Goal: Task Accomplishment & Management: Manage account settings

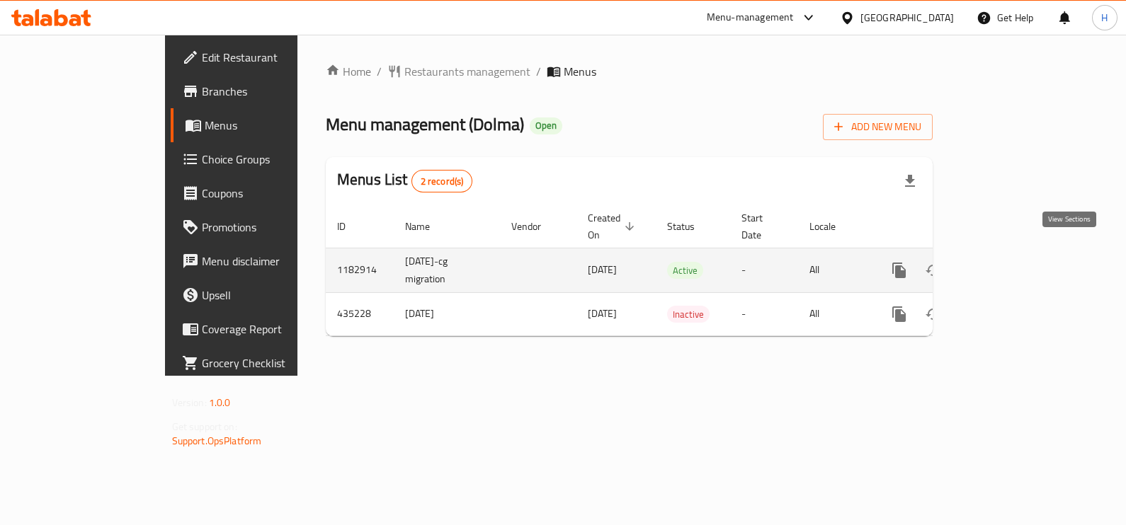
click at [1018, 263] on link "enhanced table" at bounding box center [1001, 270] width 34 height 34
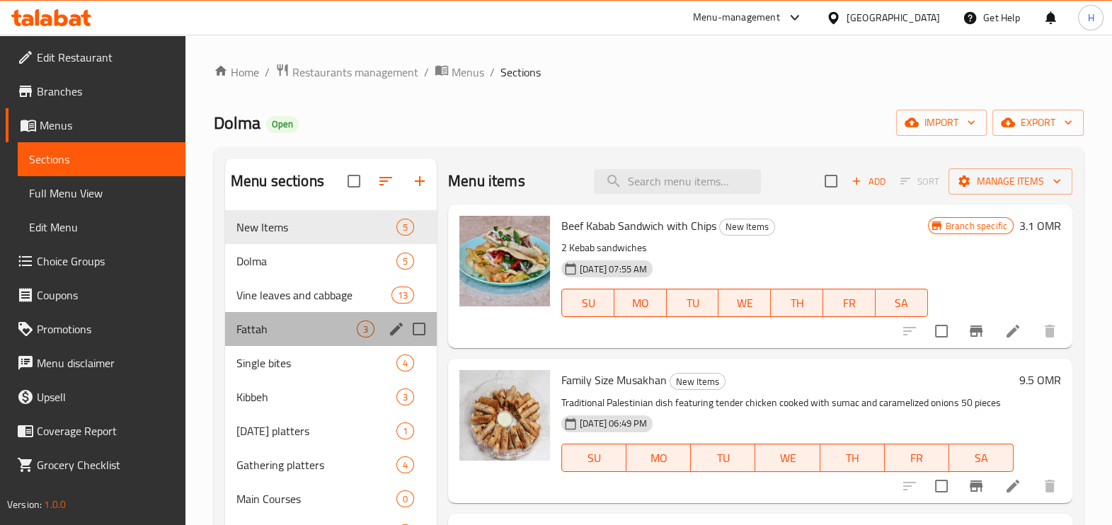
click at [293, 319] on div "Fattah 3" at bounding box center [331, 329] width 212 height 34
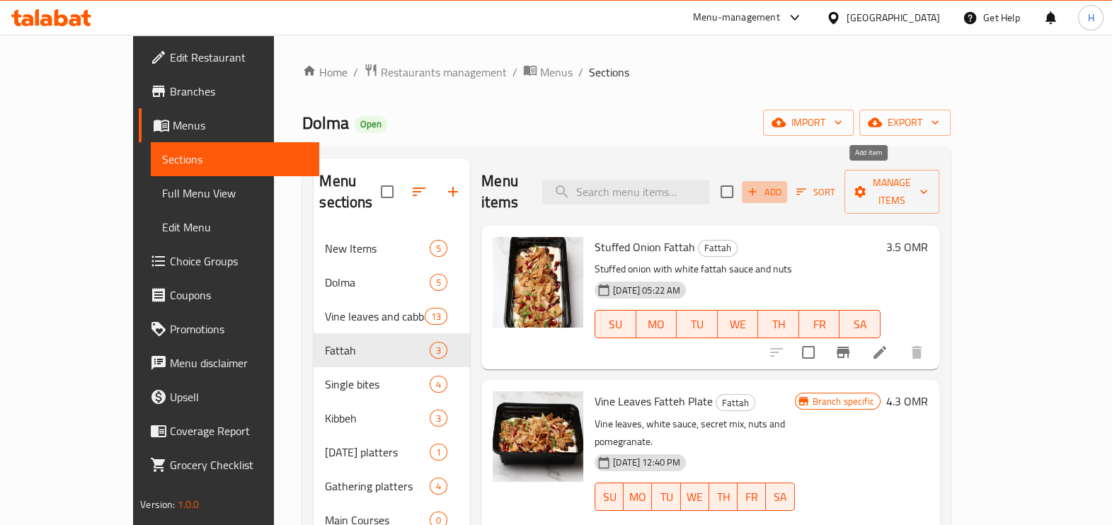
click at [784, 184] on span "Add" at bounding box center [764, 192] width 38 height 16
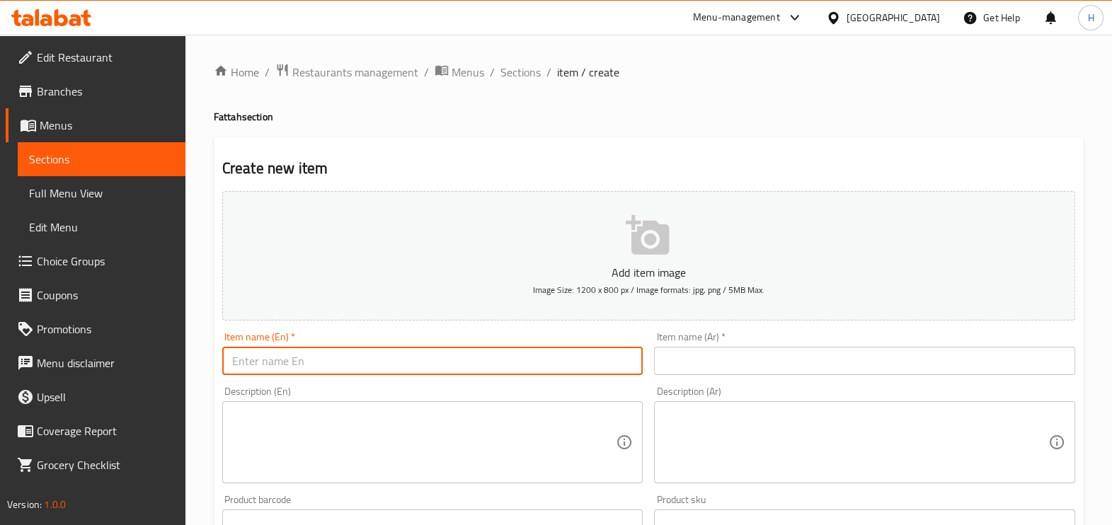
click at [411, 358] on input "text" at bounding box center [432, 361] width 421 height 28
click at [596, 254] on button "Add item image Image Size: 1200 x 800 px / Image formats: jpg, png / 5MB Max." at bounding box center [648, 256] width 853 height 130
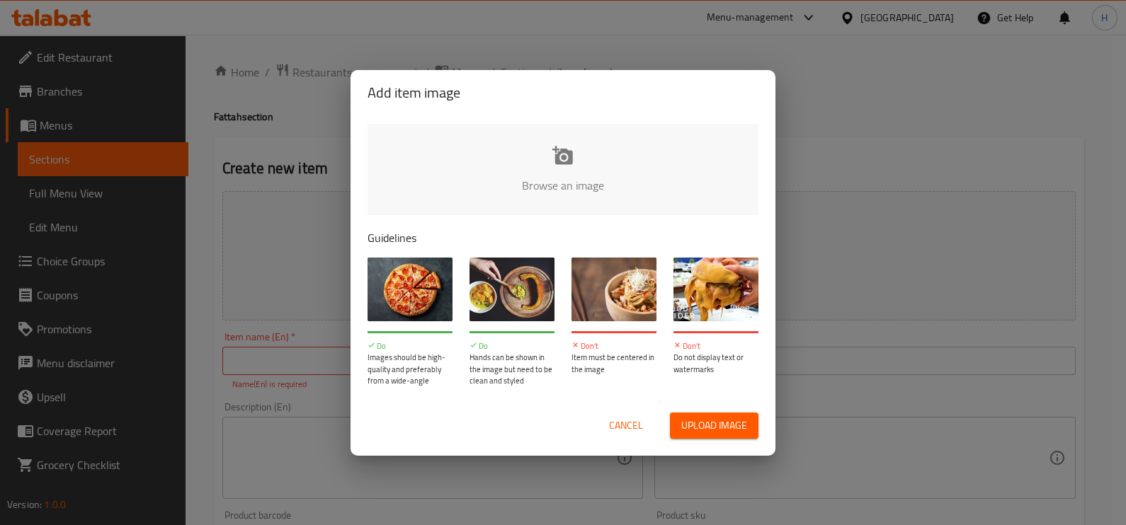
click at [570, 147] on input "file" at bounding box center [1041, 190] width 1348 height 132
type input "C:\fakepath\WhatsApp Image [DATE] 18.31.28_e7ce1295.jpg"
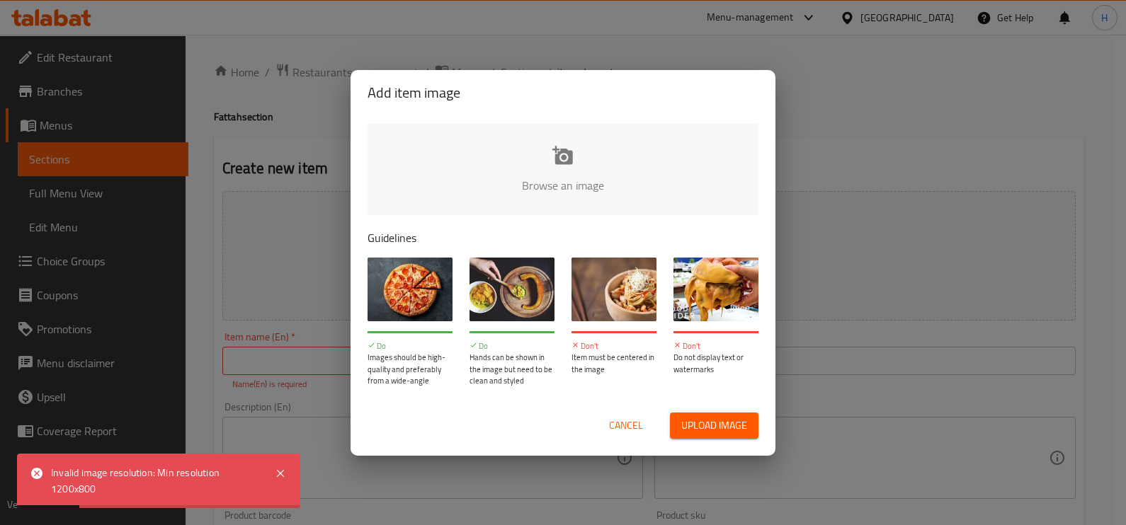
click at [619, 429] on span "Cancel" at bounding box center [626, 426] width 34 height 18
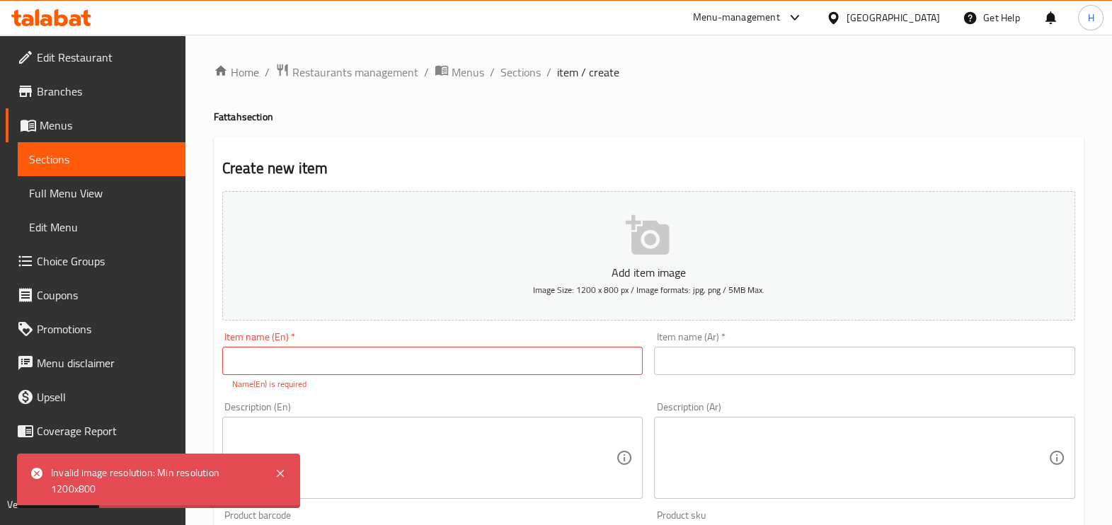
click at [353, 340] on div "Item name (En)   * Item name (En) * Name(En) is required" at bounding box center [432, 361] width 421 height 59
click at [374, 357] on input "text" at bounding box center [432, 361] width 421 height 28
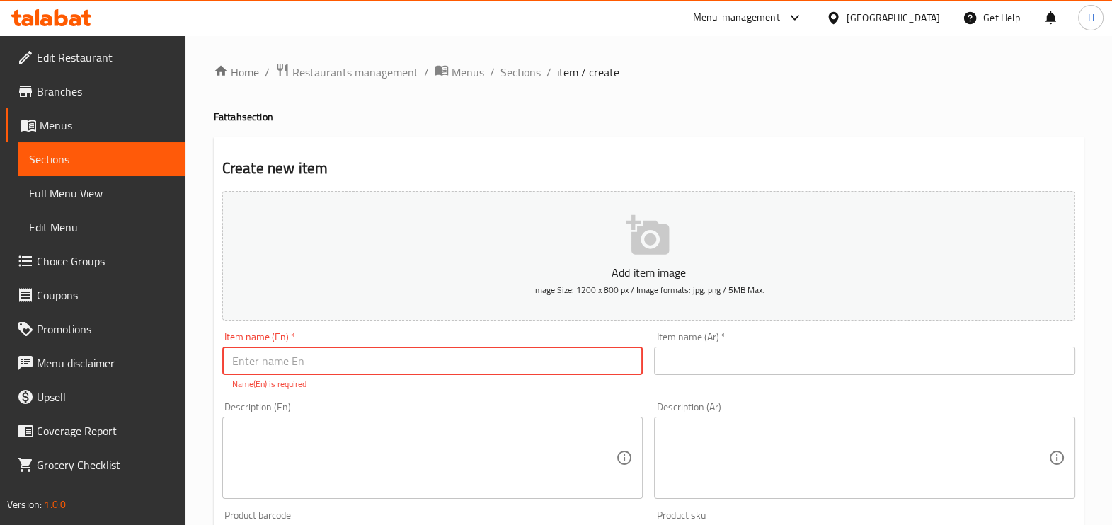
click at [84, 122] on span "Menus" at bounding box center [107, 125] width 134 height 17
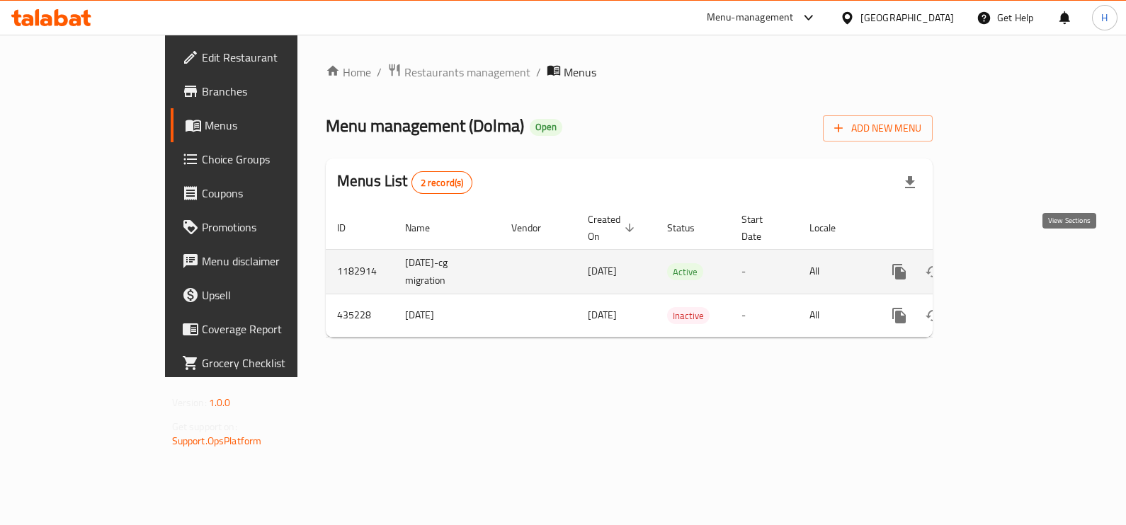
click at [1007, 265] on icon "enhanced table" at bounding box center [1001, 271] width 13 height 13
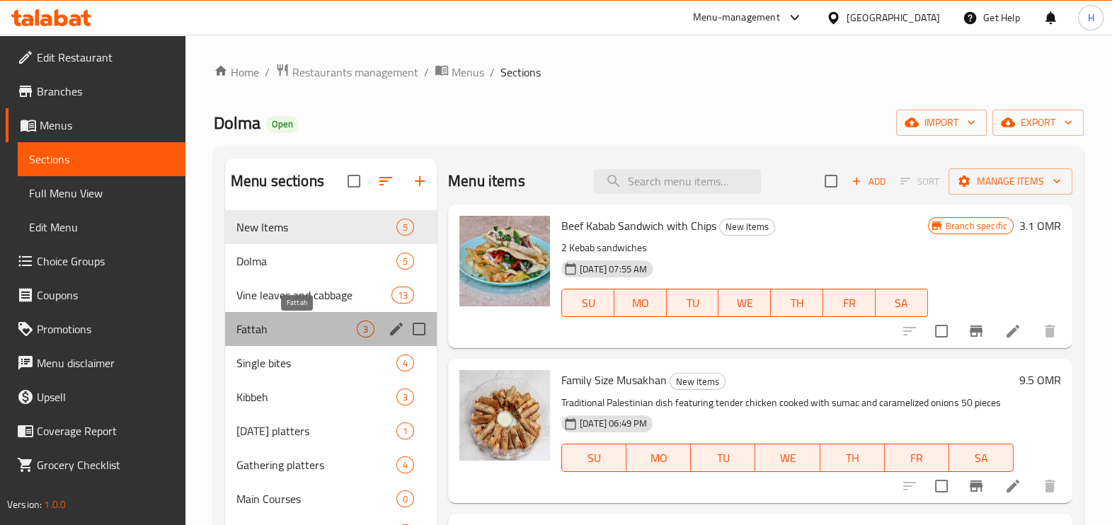
click at [273, 322] on span "Fattah" at bounding box center [296, 329] width 120 height 17
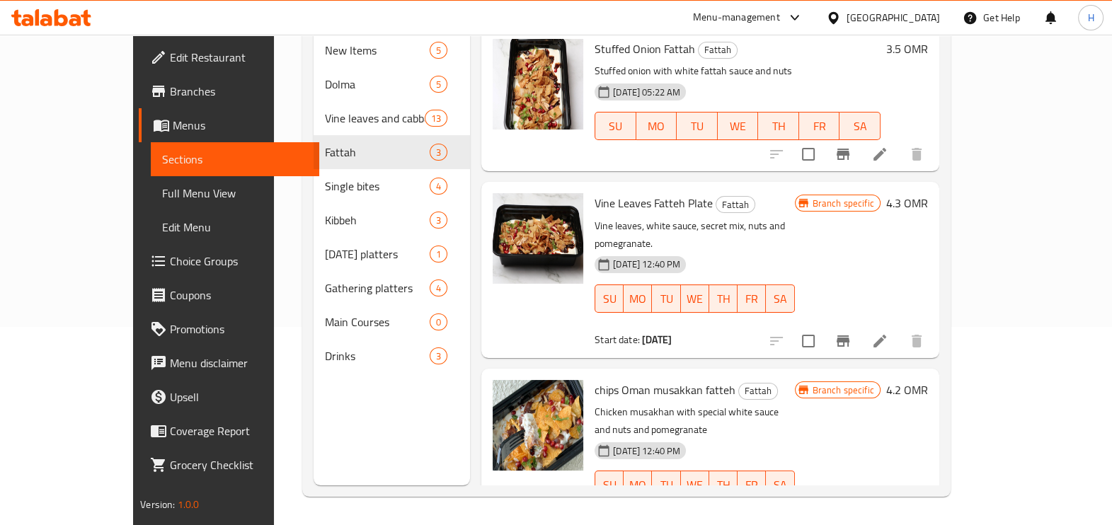
scroll to position [111, 0]
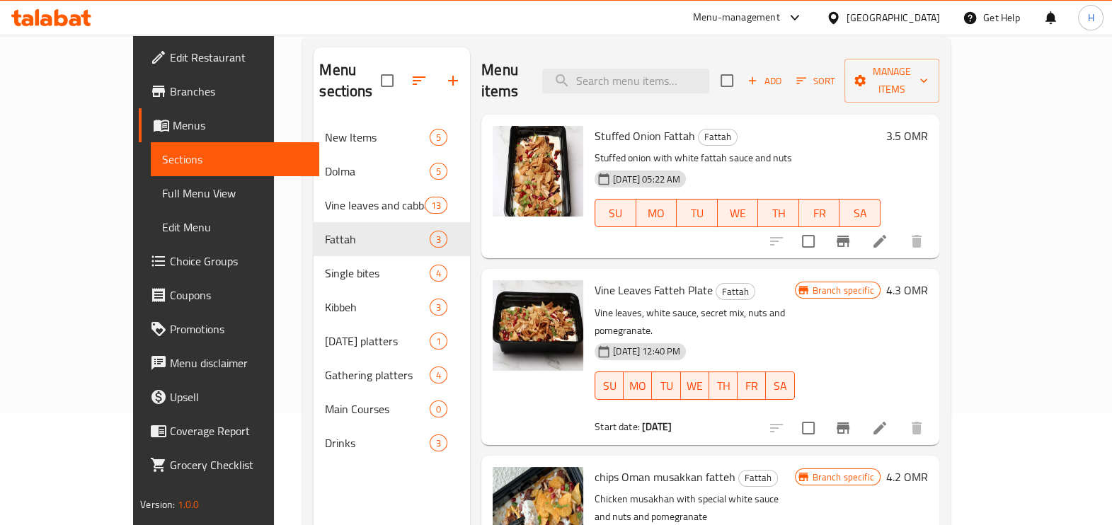
click at [597, 125] on span "Stuffed Onion Fattah" at bounding box center [645, 135] width 101 height 21
click at [516, 130] on div at bounding box center [538, 171] width 91 height 91
click at [888, 233] on icon at bounding box center [879, 241] width 17 height 17
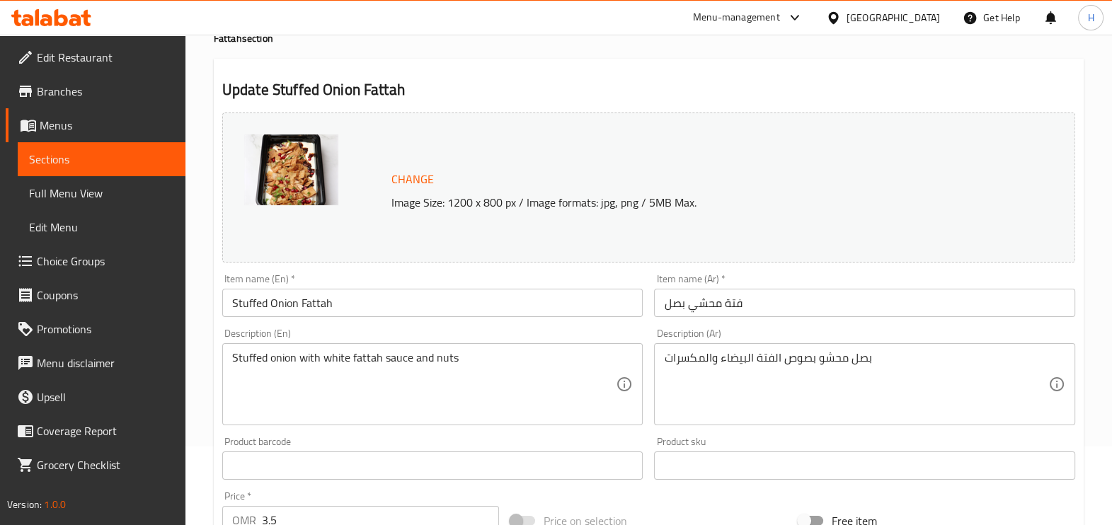
scroll to position [79, 0]
click at [725, 302] on input "فتة محشي بصل" at bounding box center [864, 302] width 421 height 28
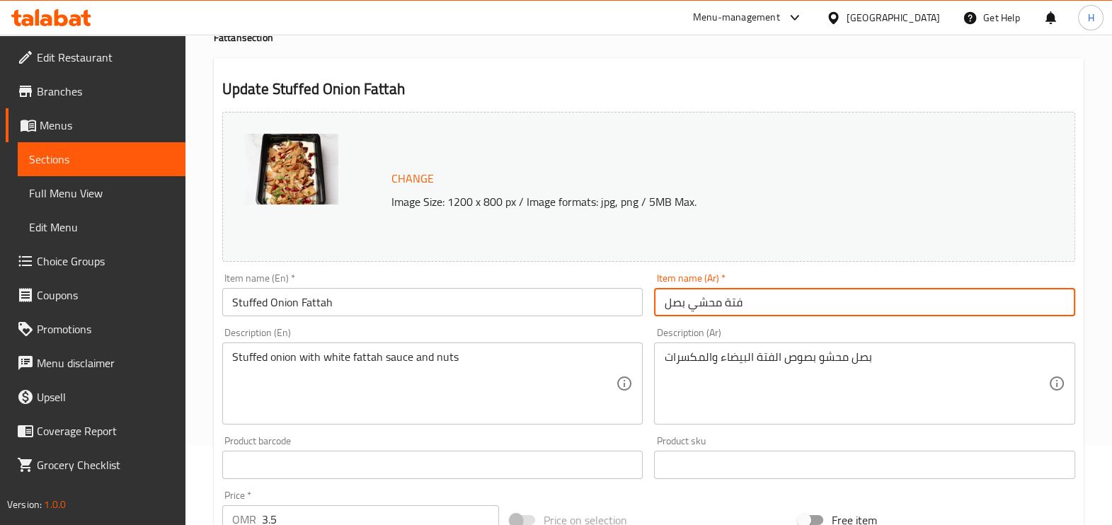
click at [725, 302] on input "فتة محشي بصل" at bounding box center [864, 302] width 421 height 28
click at [701, 303] on input "فتة محشي بصل" at bounding box center [864, 302] width 421 height 28
click at [683, 306] on input "فتة محشي بصل" at bounding box center [864, 302] width 421 height 28
drag, startPoint x: 687, startPoint y: 305, endPoint x: 718, endPoint y: 304, distance: 31.2
click at [718, 304] on input "فتة محشي بصل" at bounding box center [864, 302] width 421 height 28
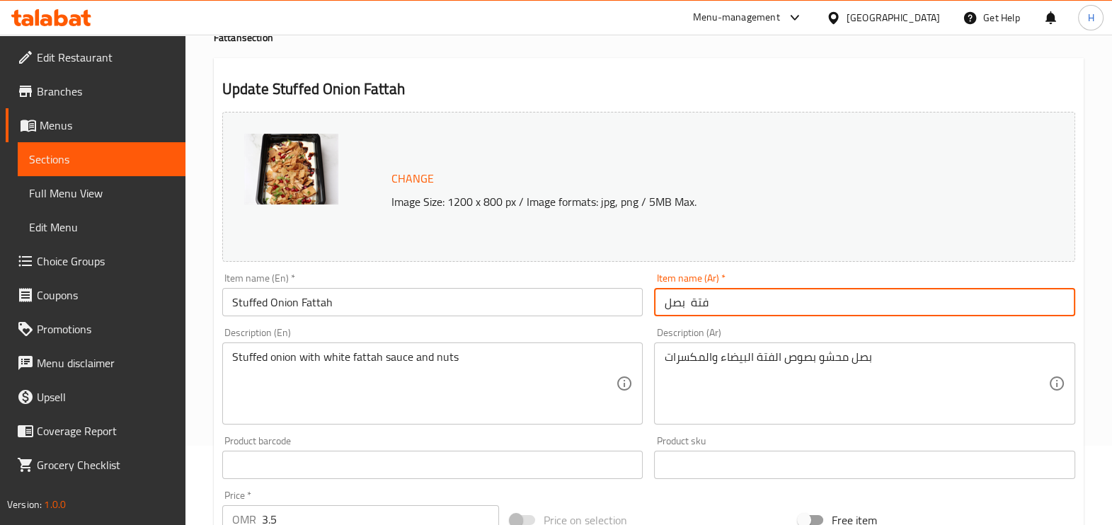
drag, startPoint x: 661, startPoint y: 308, endPoint x: 685, endPoint y: 308, distance: 24.1
click at [685, 308] on input "فتة بصل" at bounding box center [864, 302] width 421 height 28
paste input "هالبينو فاتح وراء عنب"
drag, startPoint x: 708, startPoint y: 304, endPoint x: 733, endPoint y: 304, distance: 24.8
click at [733, 304] on input "فتة [PERSON_NAME] فاتح وراء عنب" at bounding box center [864, 302] width 421 height 28
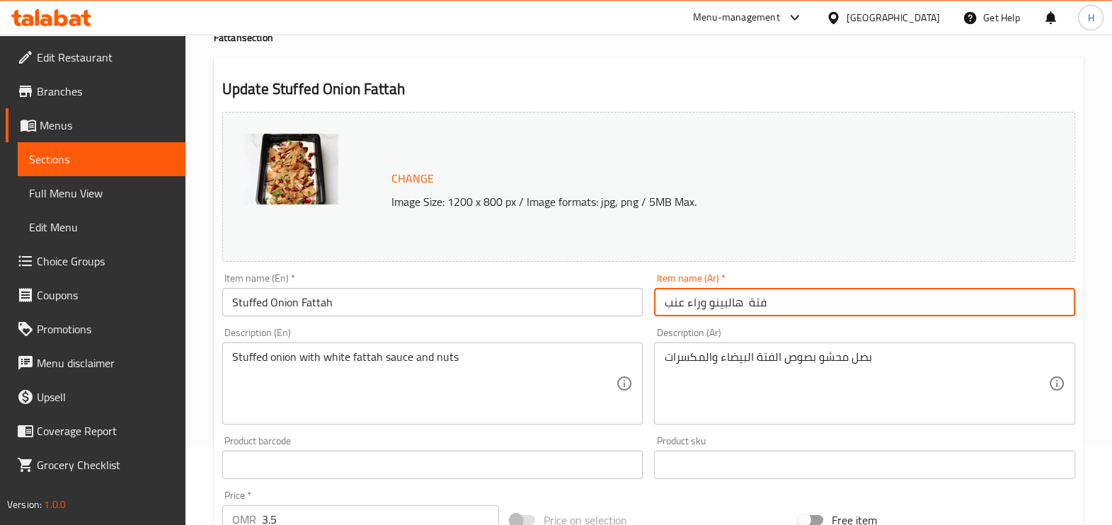
click at [692, 299] on input "فتة هالبينو وراء عنب" at bounding box center [864, 302] width 421 height 28
click at [697, 299] on input "فتة هالبينو وراء عنب" at bounding box center [864, 302] width 421 height 28
drag, startPoint x: 704, startPoint y: 302, endPoint x: 740, endPoint y: 306, distance: 36.3
click at [740, 306] on input "فتة [PERSON_NAME] ورء عنب" at bounding box center [864, 302] width 421 height 28
click at [662, 302] on input "فتة ورء عنب" at bounding box center [864, 302] width 421 height 28
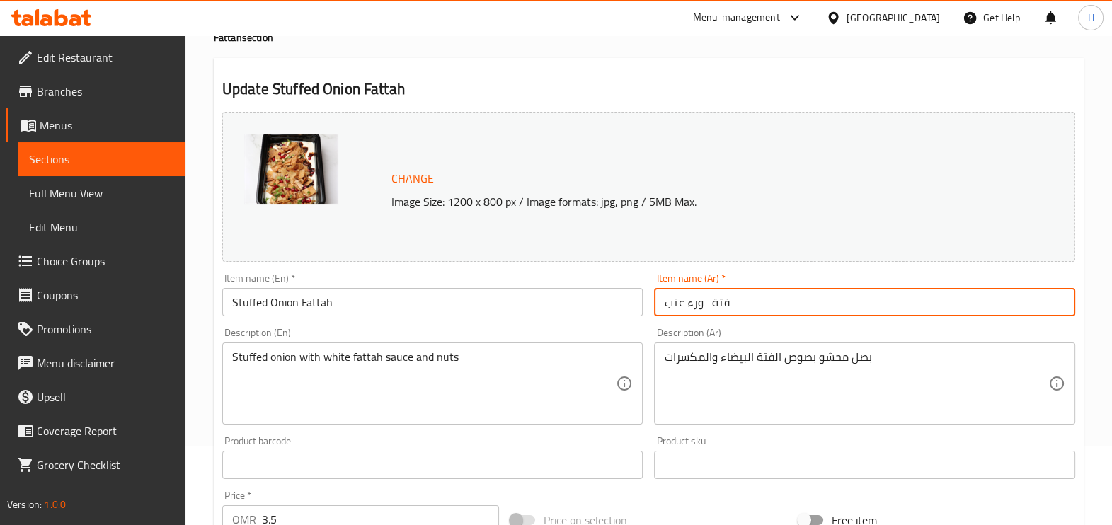
paste input "البينو"
click at [741, 302] on input "فتة ورء عنب" at bounding box center [864, 302] width 421 height 28
paste input "هالبينو"
drag, startPoint x: 691, startPoint y: 299, endPoint x: 701, endPoint y: 299, distance: 9.9
click at [701, 299] on input "فتة ورء عنب هالبينو" at bounding box center [864, 302] width 421 height 28
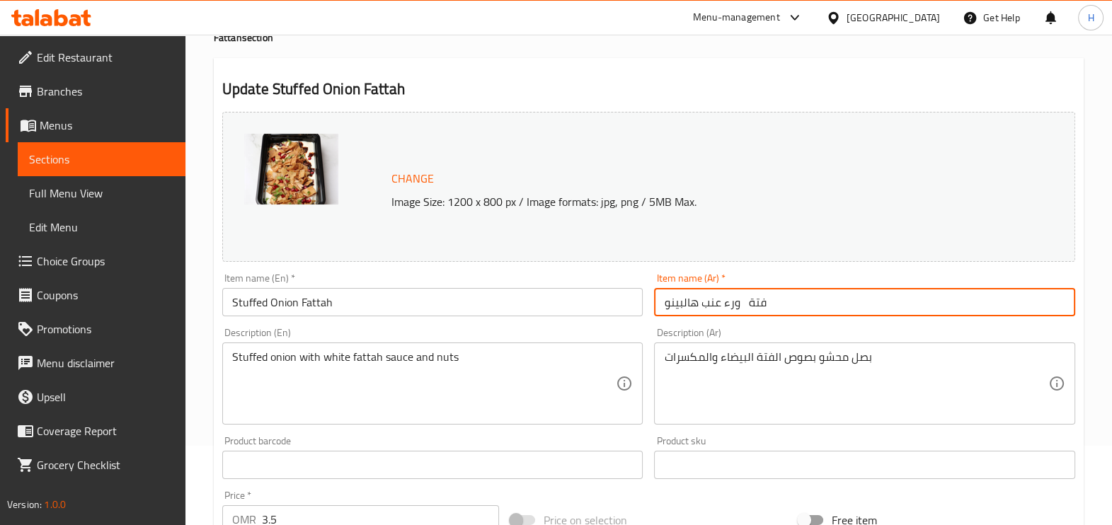
click at [728, 297] on input "فتة ورء عنب هالبينو" at bounding box center [864, 302] width 421 height 28
click at [747, 307] on input "فتة ورء عنب هالبينو" at bounding box center [864, 302] width 421 height 28
click at [774, 311] on input "فتة ورء عنب هالبينو" at bounding box center [864, 302] width 421 height 28
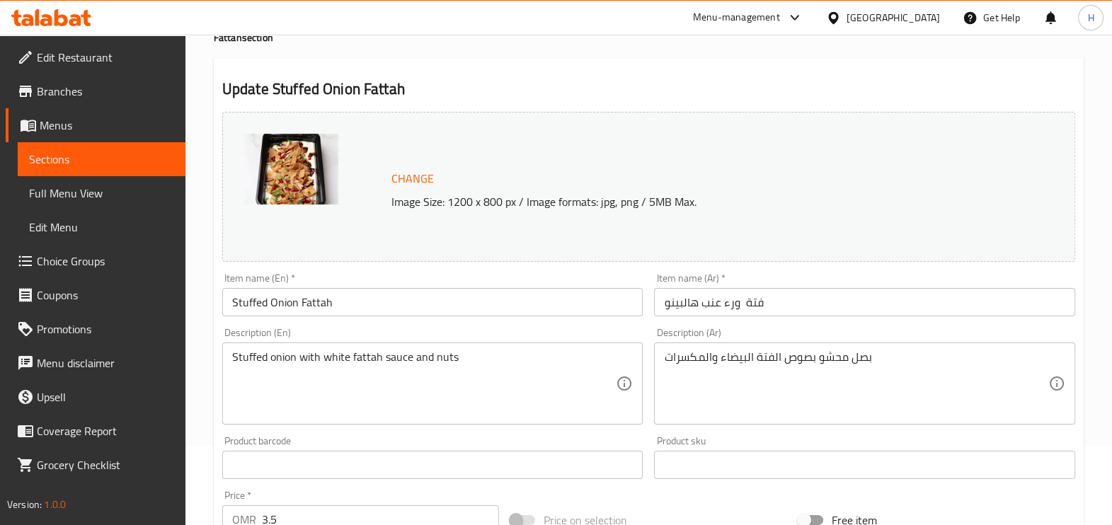
click at [361, 316] on div "Item name (En)   * Stuffed Onion Fattah Item name (En) *" at bounding box center [433, 295] width 433 height 55
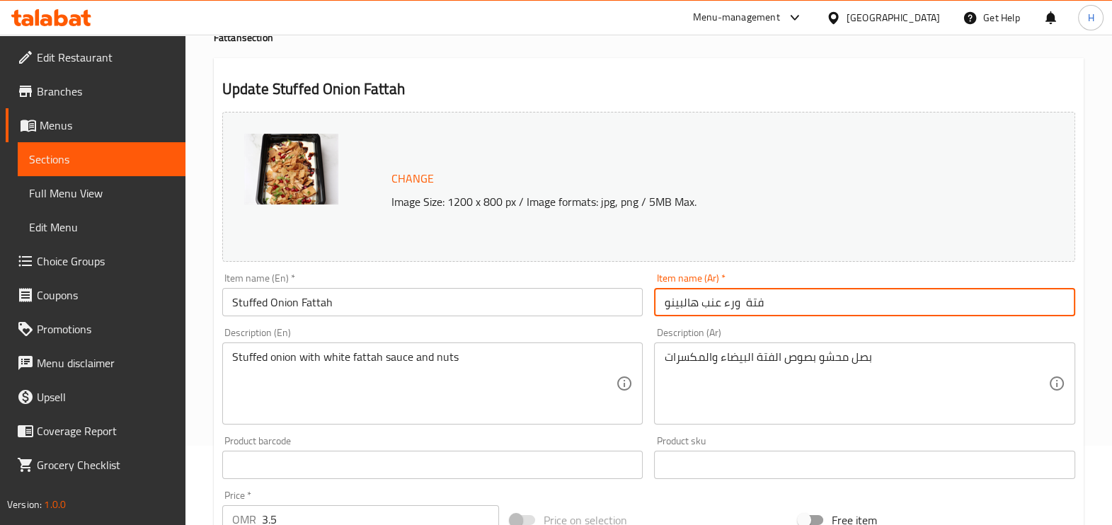
click at [665, 305] on input "فتة ورء عنب هالبينو" at bounding box center [864, 302] width 421 height 28
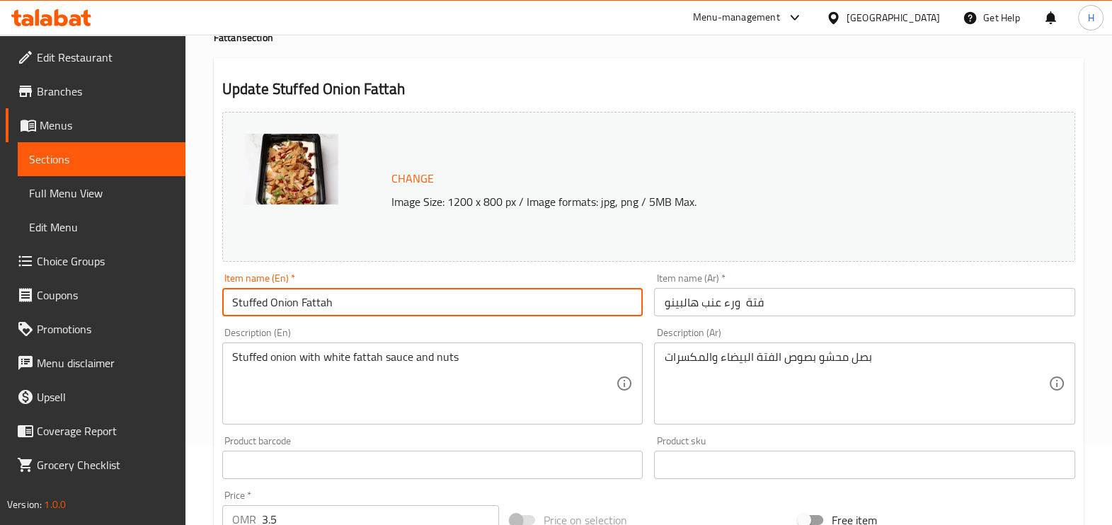
click at [564, 288] on input "Stuffed Onion Fattah" at bounding box center [432, 302] width 421 height 28
click at [735, 297] on input "فتة ورء عنب هالبينو" at bounding box center [864, 302] width 421 height 28
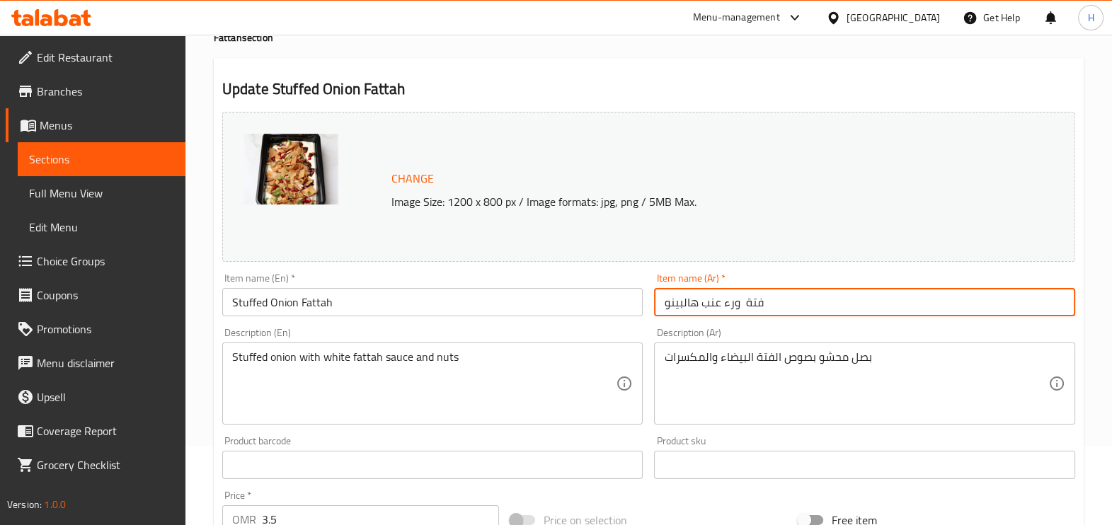
click at [771, 273] on div "Item name (Ar)   * فتة ورء عنب هالبينو Item name (Ar) *" at bounding box center [864, 294] width 421 height 43
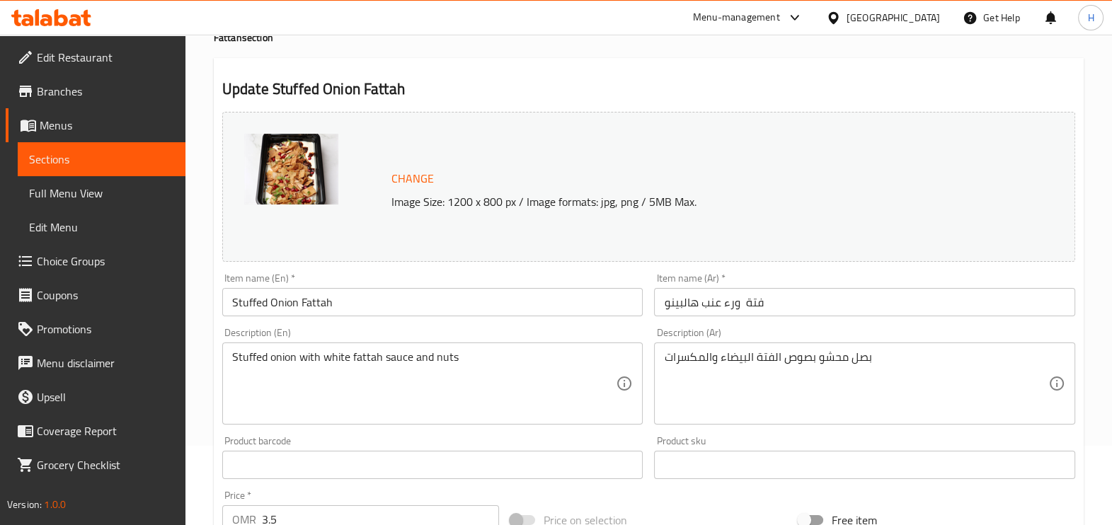
click at [772, 315] on input "فتة ورء عنب هالبينو" at bounding box center [864, 302] width 421 height 28
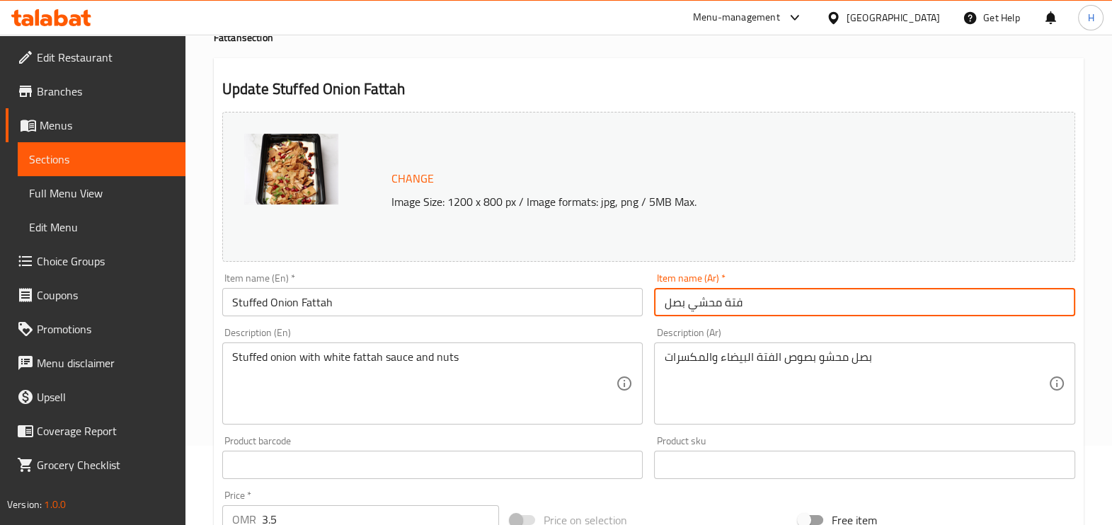
click at [772, 315] on input "فتة محشي بصل" at bounding box center [864, 302] width 421 height 28
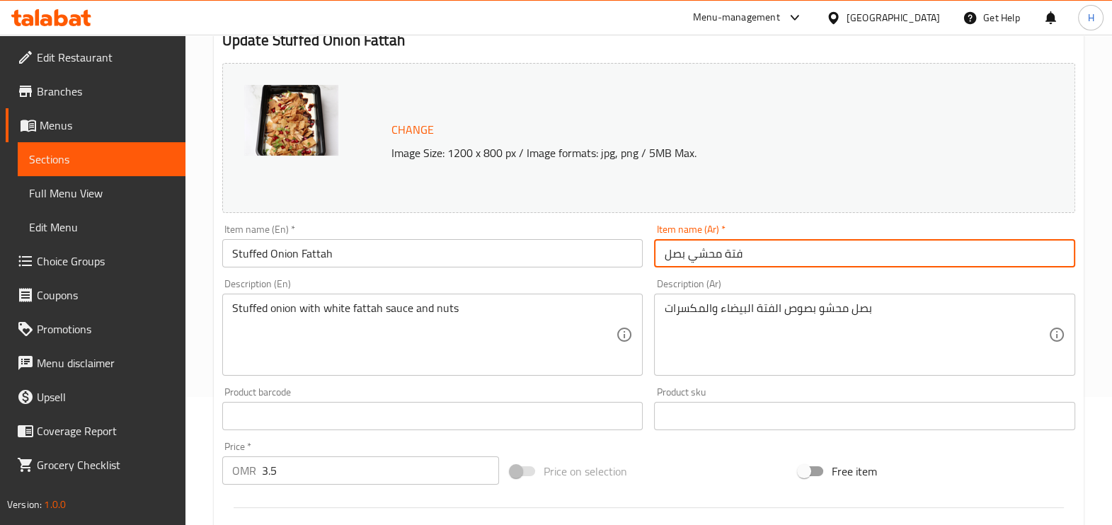
scroll to position [130, 0]
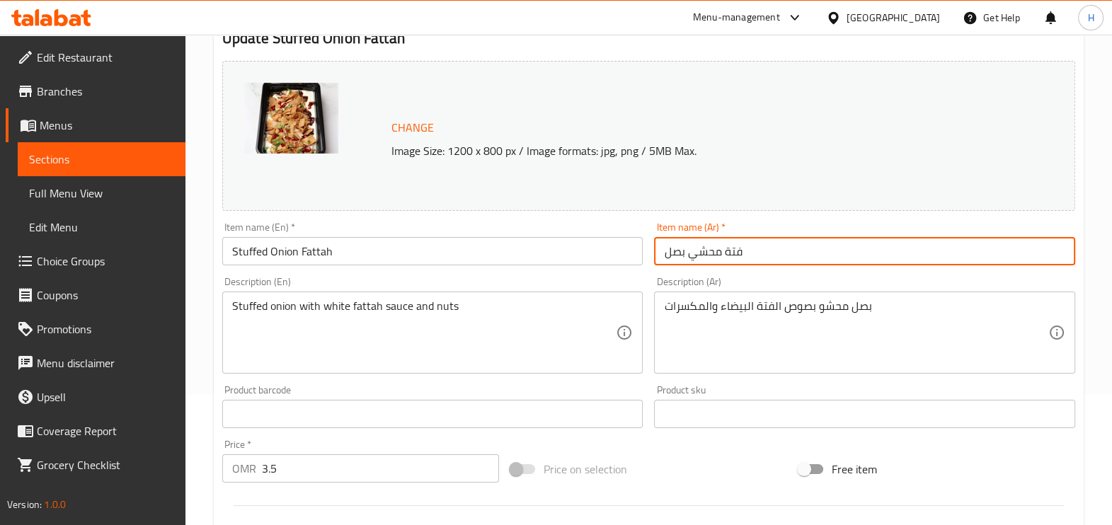
type input "فتة محشي بصل"
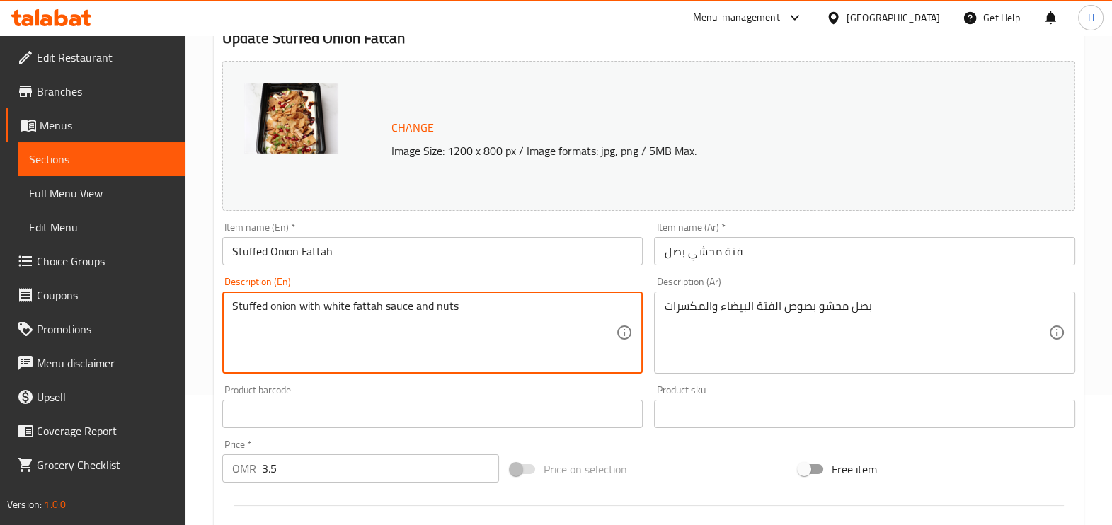
click at [368, 306] on textarea "Stuffed onion with white fattah sauce and nuts" at bounding box center [424, 332] width 384 height 67
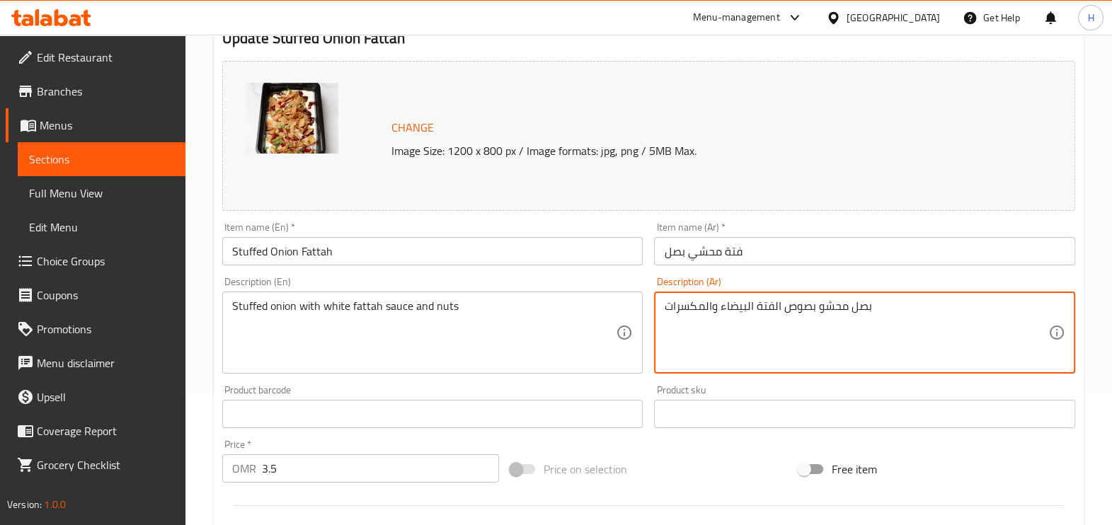
click at [694, 304] on textarea "بصل محشو بصوص الفتة البيضاء والمكسرات" at bounding box center [856, 332] width 384 height 67
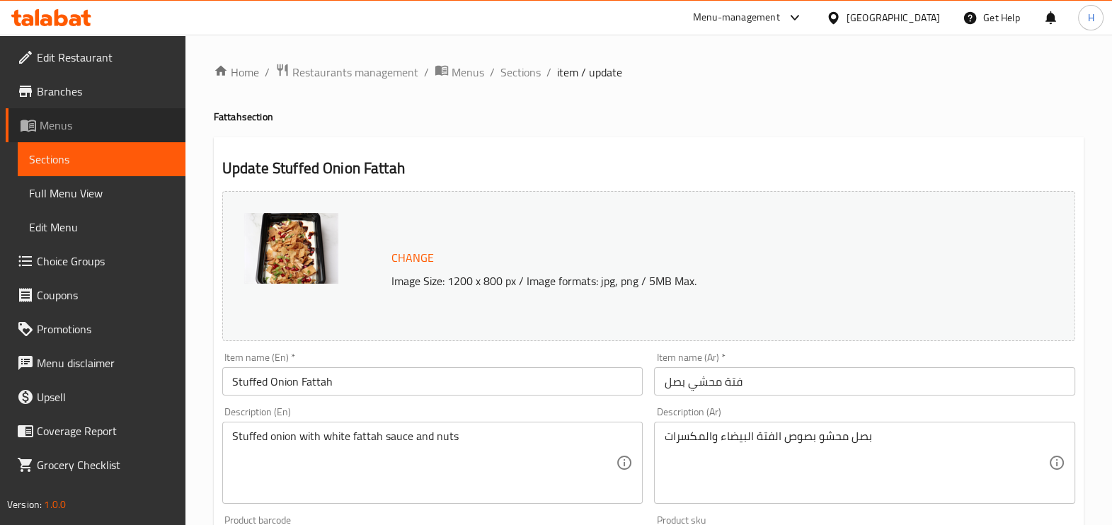
click at [53, 122] on span "Menus" at bounding box center [107, 125] width 134 height 17
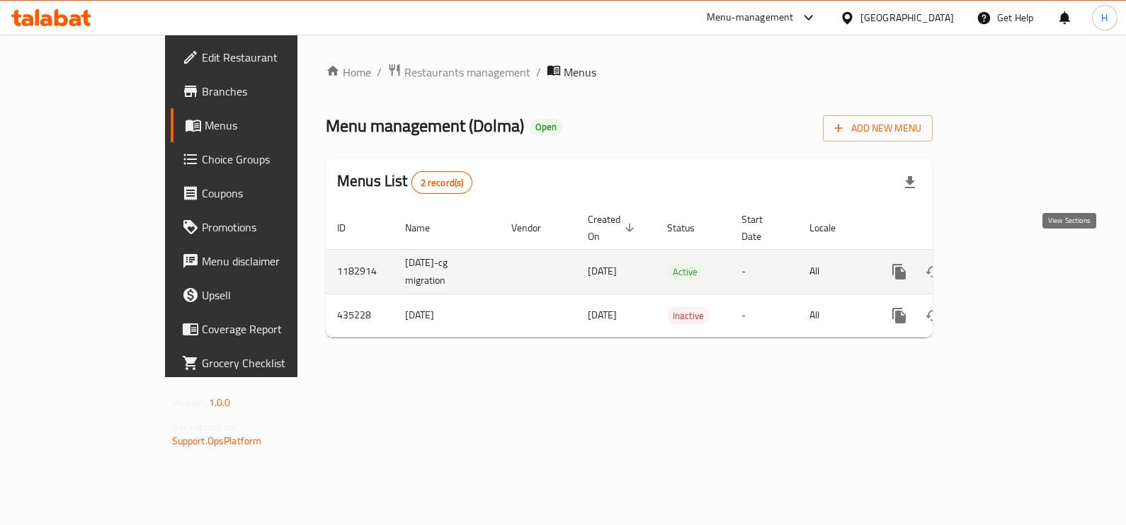
click at [1009, 263] on icon "enhanced table" at bounding box center [1000, 271] width 17 height 17
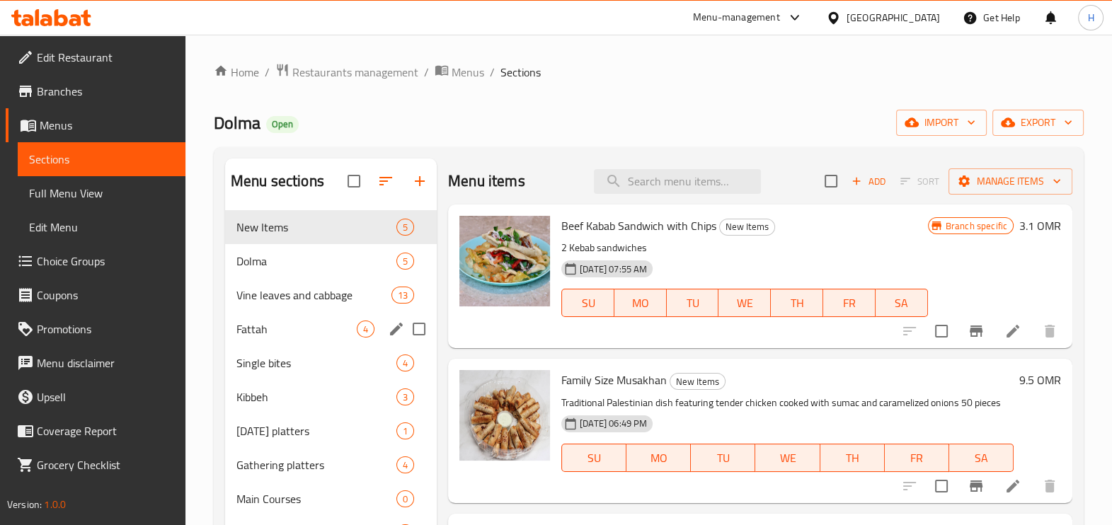
click at [275, 327] on span "Fattah" at bounding box center [296, 329] width 120 height 17
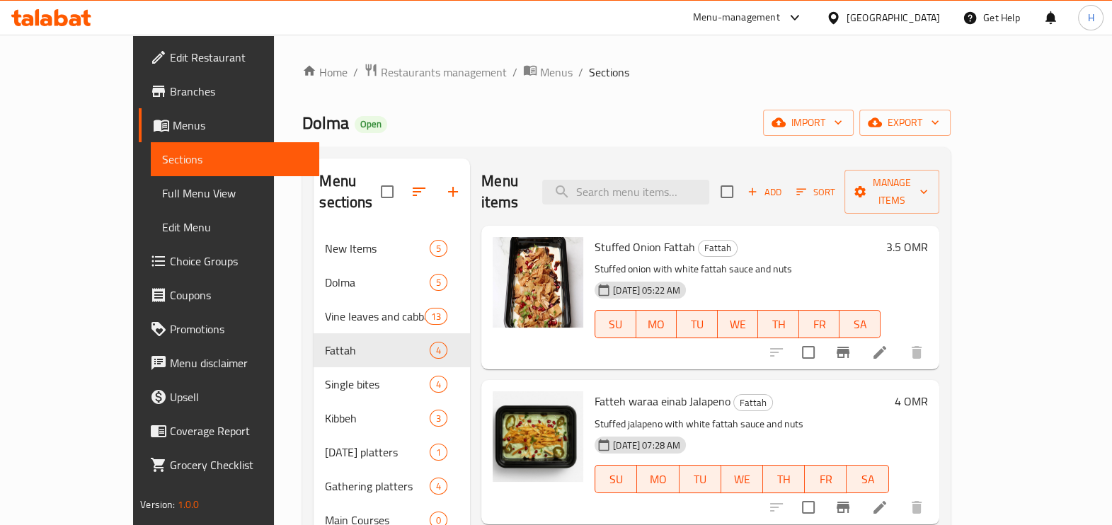
scroll to position [84, 0]
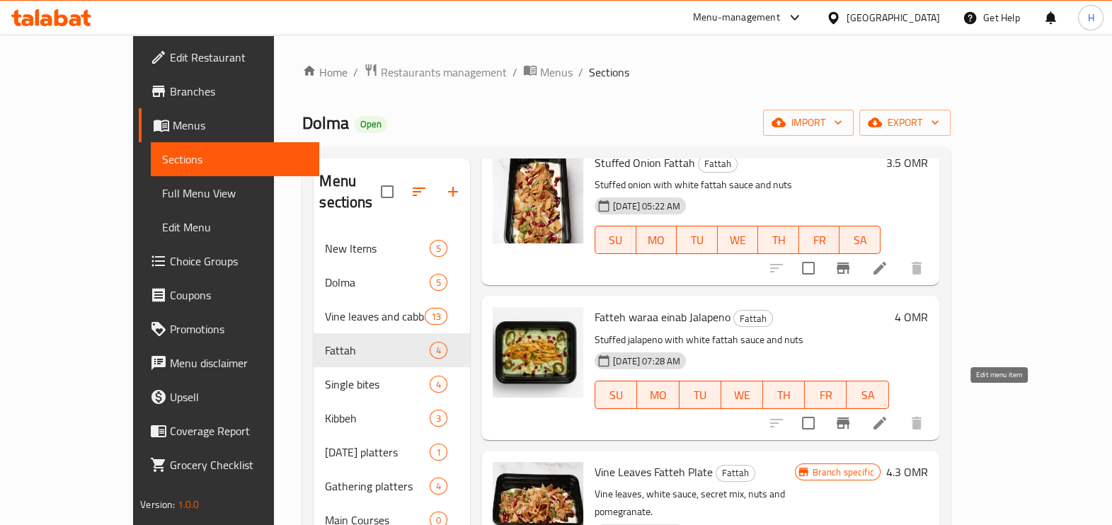
click at [888, 415] on icon at bounding box center [879, 423] width 17 height 17
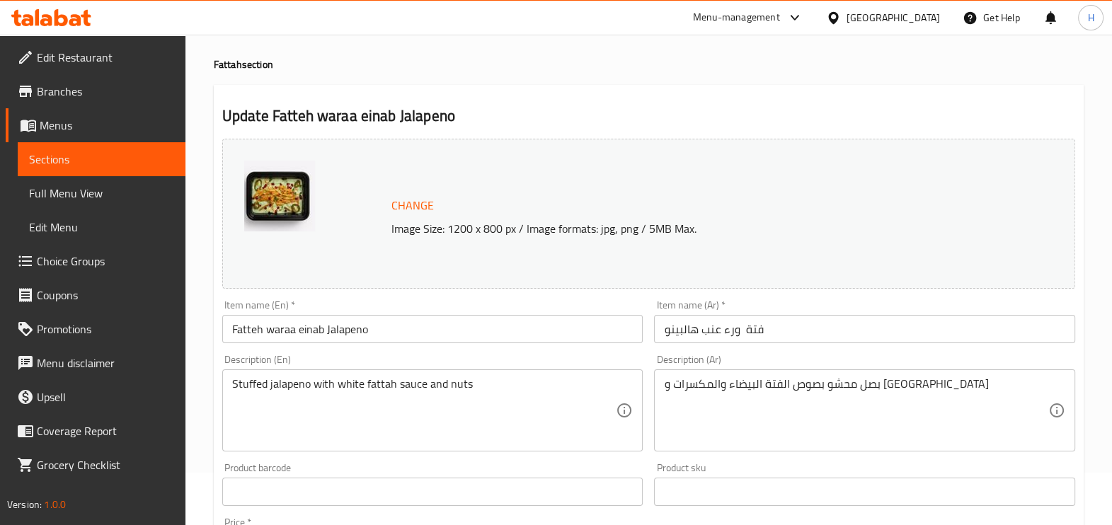
scroll to position [53, 0]
click at [377, 336] on input "Fatteh waraa einab Jalapeno" at bounding box center [432, 328] width 421 height 28
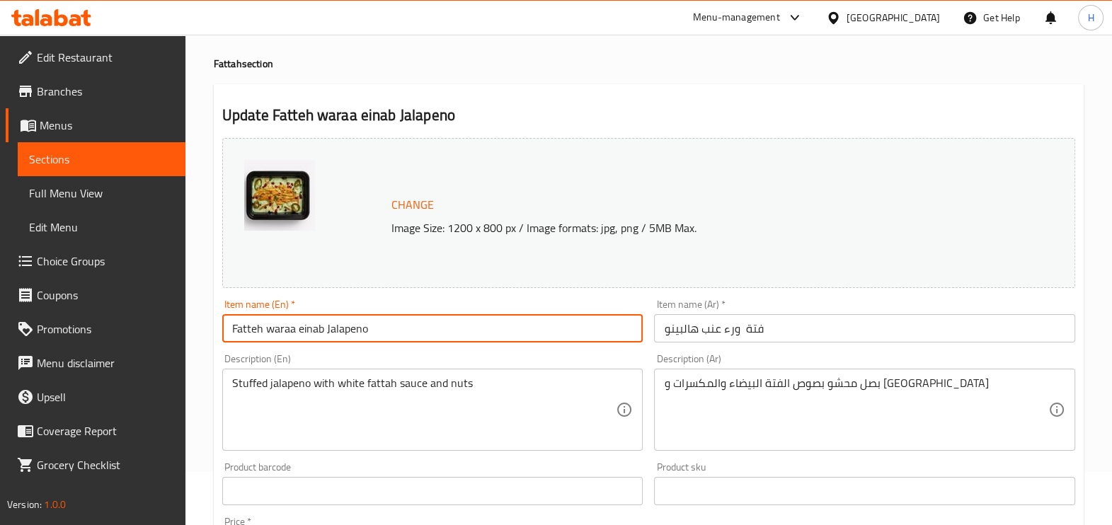
click at [377, 336] on input "Fatteh waraa einab Jalapeno" at bounding box center [432, 328] width 421 height 28
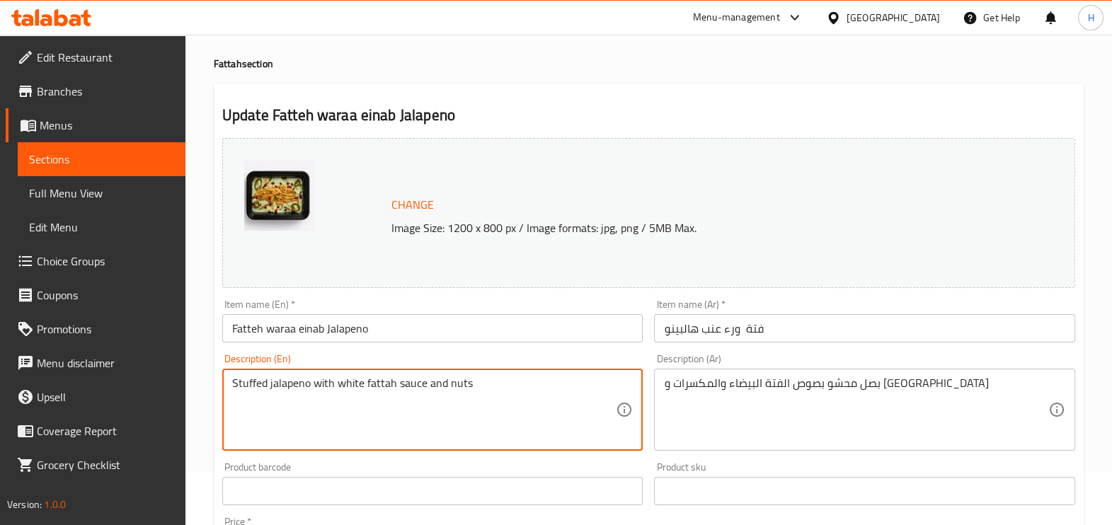
click at [386, 388] on textarea "Stuffed jalapeno with white fattah sauce and nuts" at bounding box center [424, 410] width 384 height 67
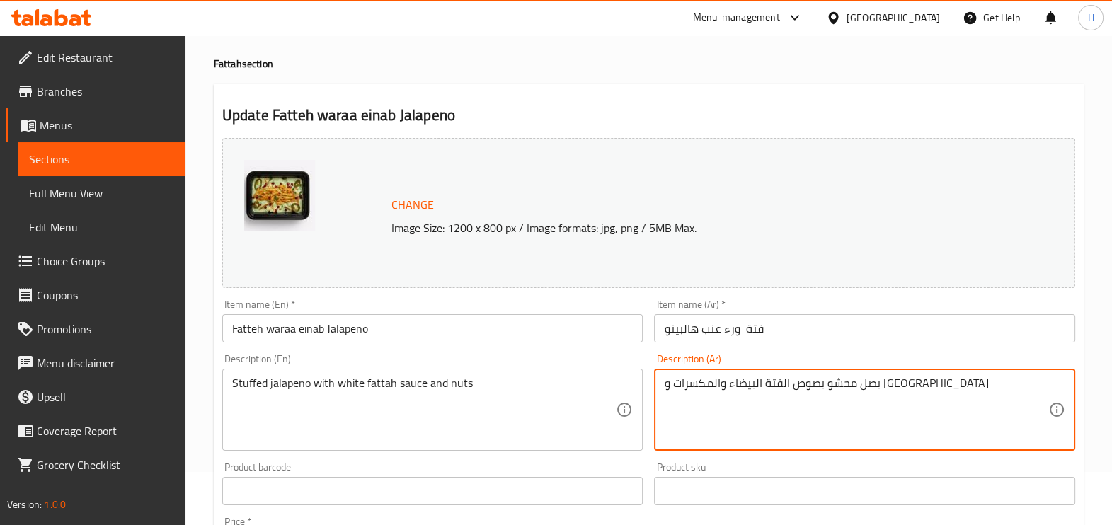
click at [713, 381] on textarea "بصل محشو بصوص الفتة البيضاء والمكسرات و [GEOGRAPHIC_DATA]" at bounding box center [856, 410] width 384 height 67
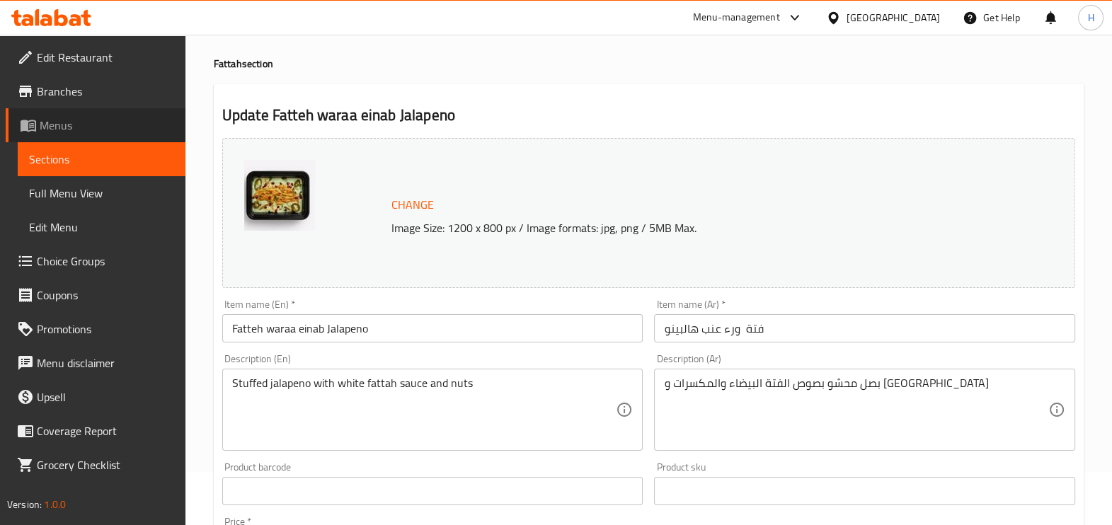
click at [44, 122] on span "Menus" at bounding box center [107, 125] width 134 height 17
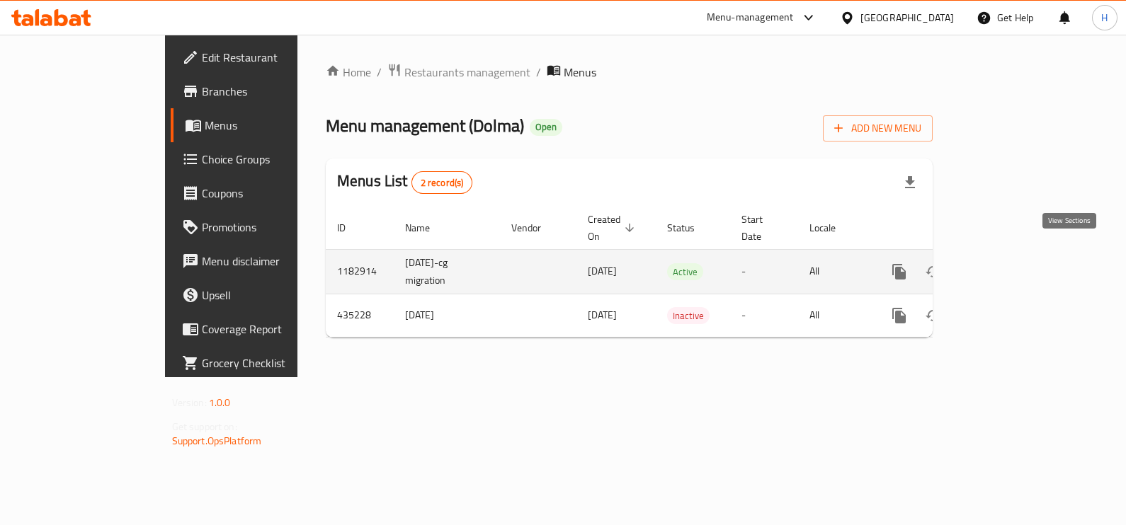
click at [1018, 258] on link "enhanced table" at bounding box center [1001, 272] width 34 height 34
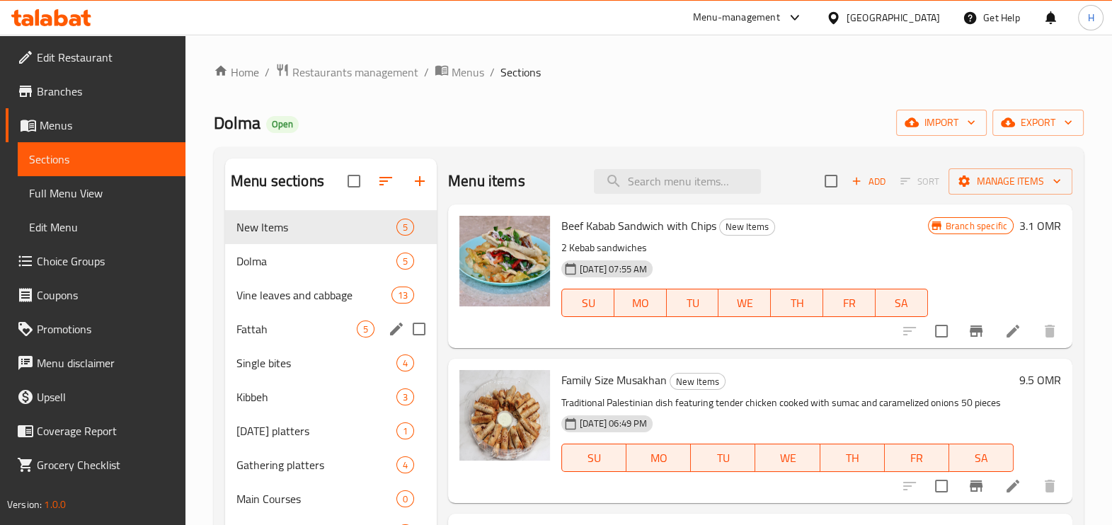
click at [308, 319] on div "Fattah 5" at bounding box center [331, 329] width 212 height 34
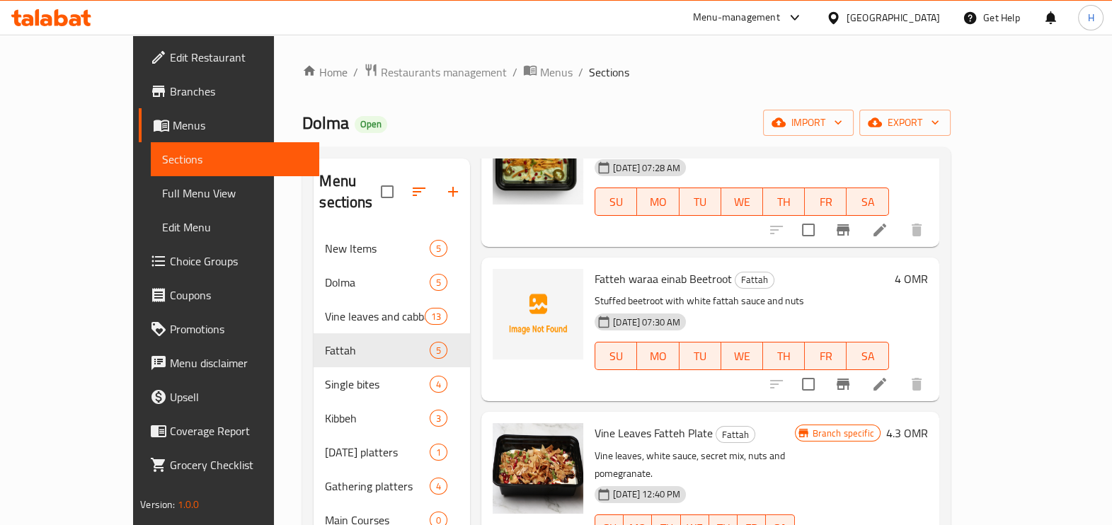
scroll to position [279, 0]
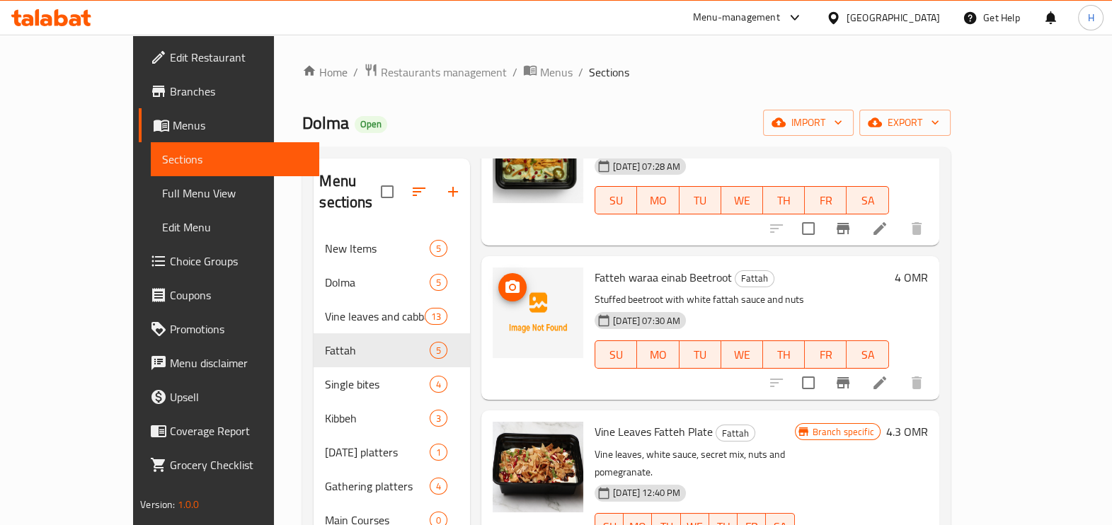
click at [493, 287] on img at bounding box center [538, 313] width 91 height 91
click at [498, 279] on span "upload picture" at bounding box center [512, 287] width 28 height 17
